Goal: Task Accomplishment & Management: Use online tool/utility

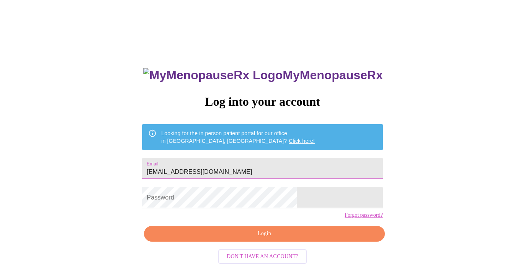
type input "[EMAIL_ADDRESS][DOMAIN_NAME]"
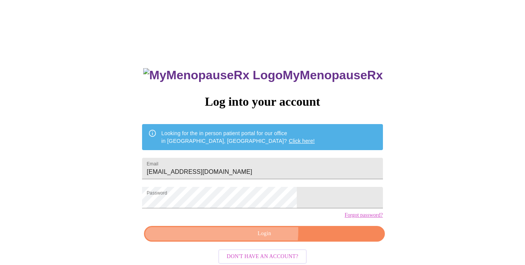
click at [241, 238] on span "Login" at bounding box center [264, 234] width 223 height 10
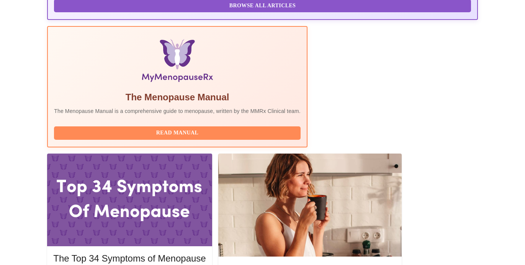
scroll to position [224, 0]
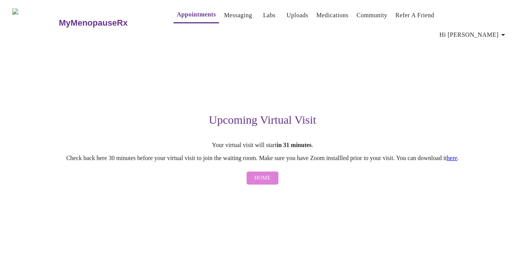
click at [265, 173] on span "Home" at bounding box center [262, 178] width 16 height 10
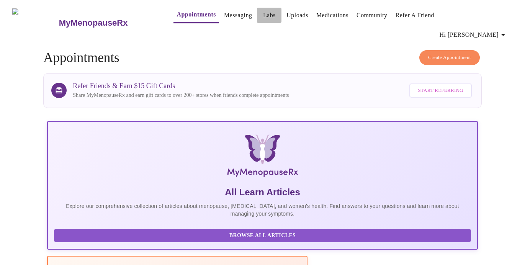
click at [263, 15] on link "Labs" at bounding box center [269, 15] width 13 height 11
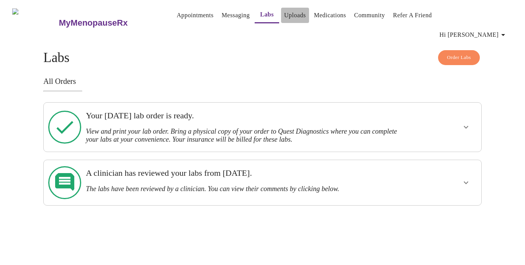
click at [288, 17] on link "Uploads" at bounding box center [295, 15] width 22 height 11
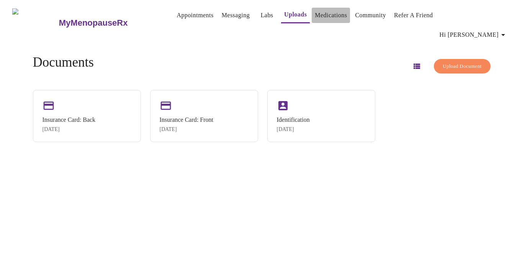
click at [324, 20] on link "Medications" at bounding box center [331, 15] width 32 height 11
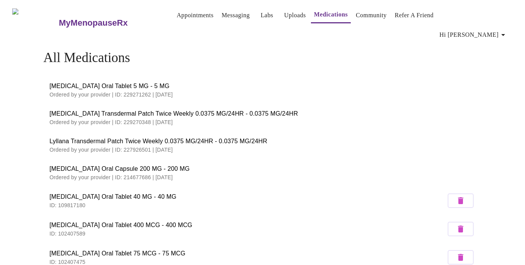
click at [358, 16] on link "Community" at bounding box center [371, 15] width 31 height 11
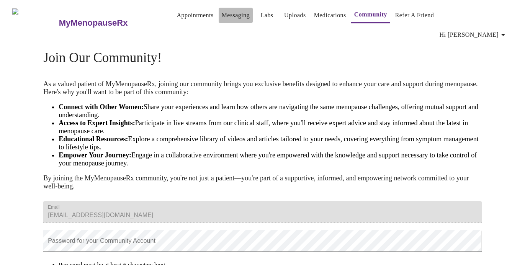
click at [222, 19] on link "Messaging" at bounding box center [236, 15] width 28 height 11
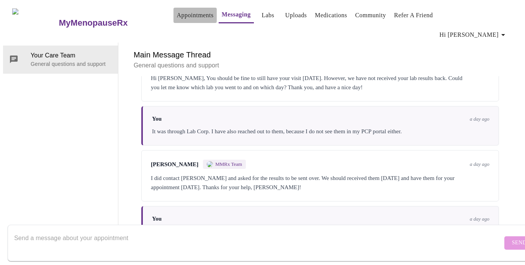
click at [178, 17] on link "Appointments" at bounding box center [194, 15] width 37 height 11
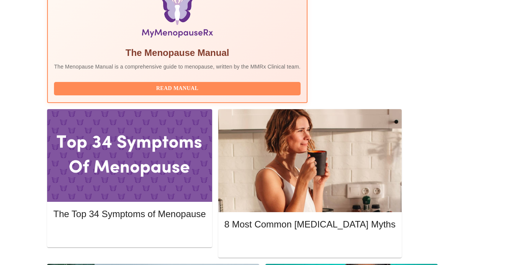
scroll to position [281, 0]
